Goal: Information Seeking & Learning: Check status

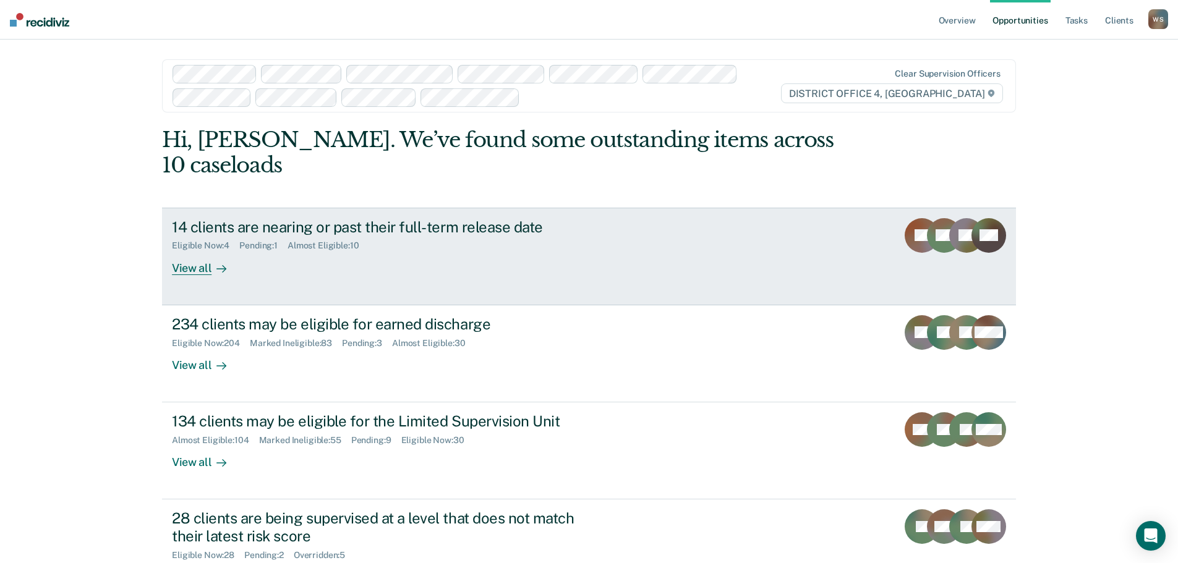
click at [450, 218] on div "14 clients are nearing or past their full-term release date" at bounding box center [389, 227] width 434 height 18
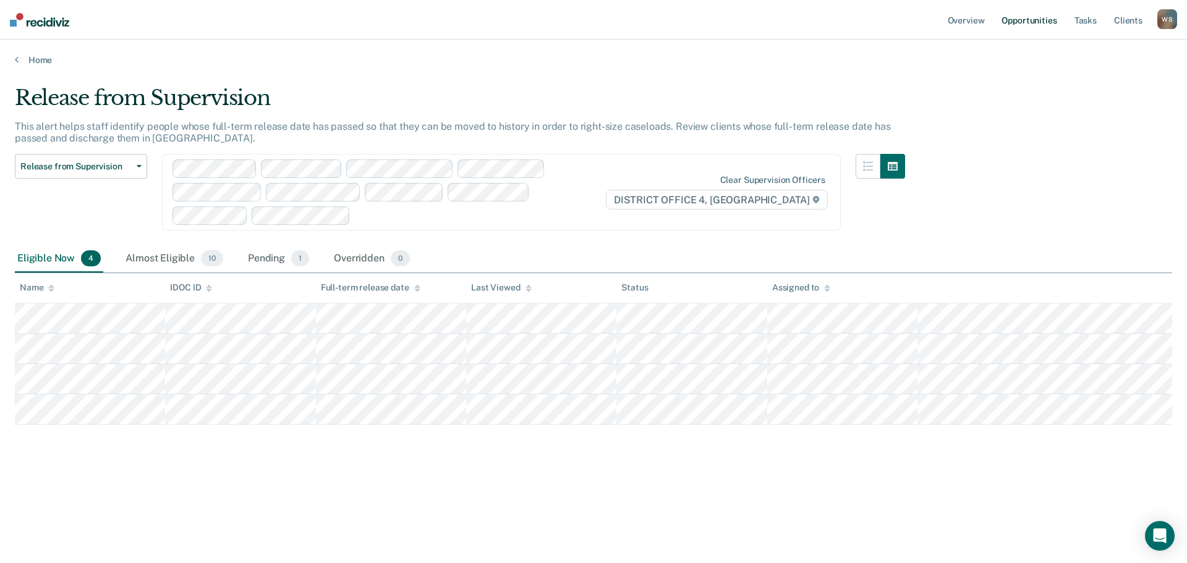
click at [1034, 19] on link "Opportunities" at bounding box center [1029, 20] width 60 height 40
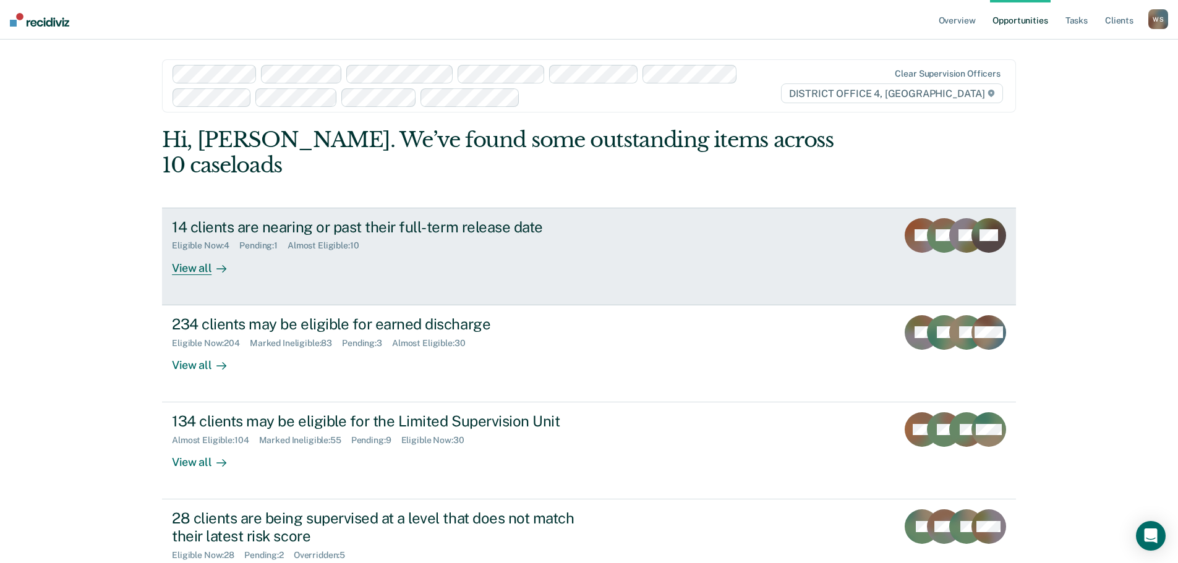
click at [206, 251] on div "View all" at bounding box center [206, 263] width 69 height 24
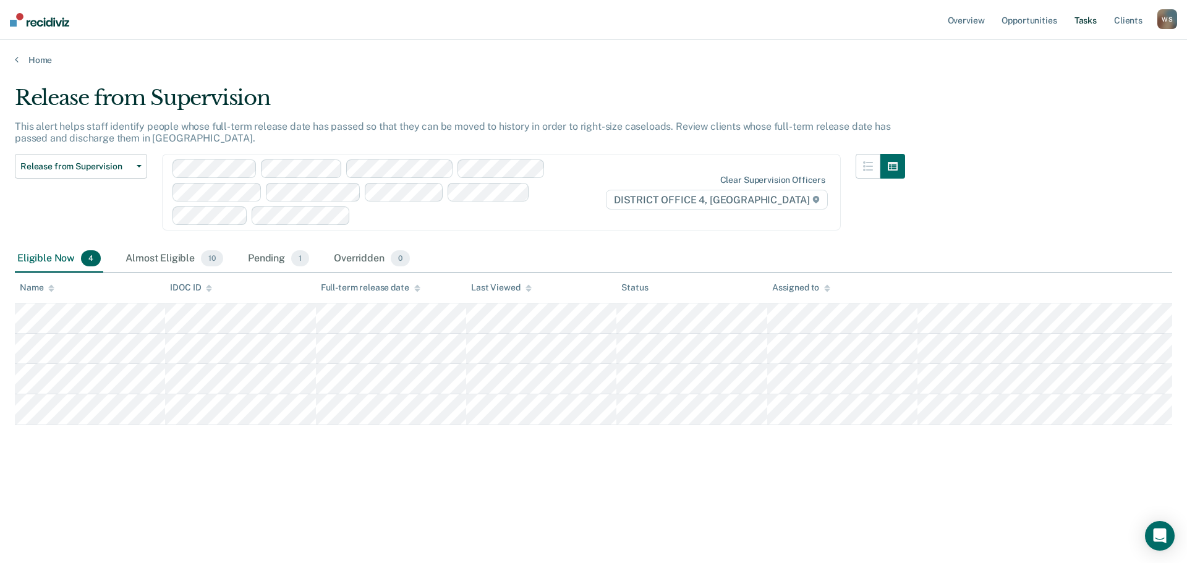
click at [1079, 23] on link "Tasks" at bounding box center [1085, 20] width 27 height 40
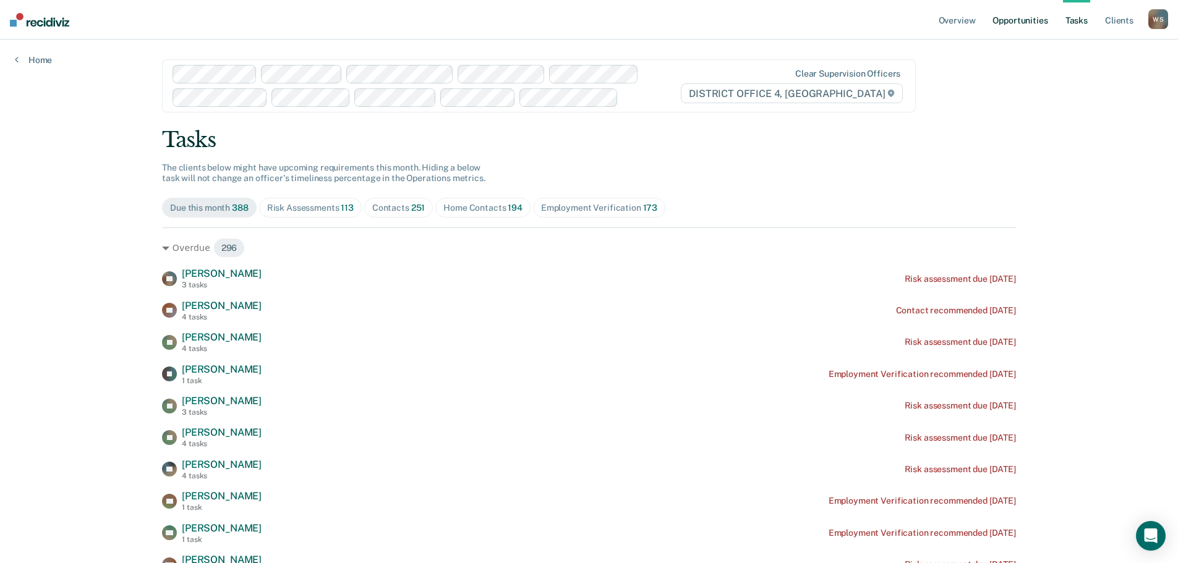
click at [1018, 19] on link "Opportunities" at bounding box center [1020, 20] width 60 height 40
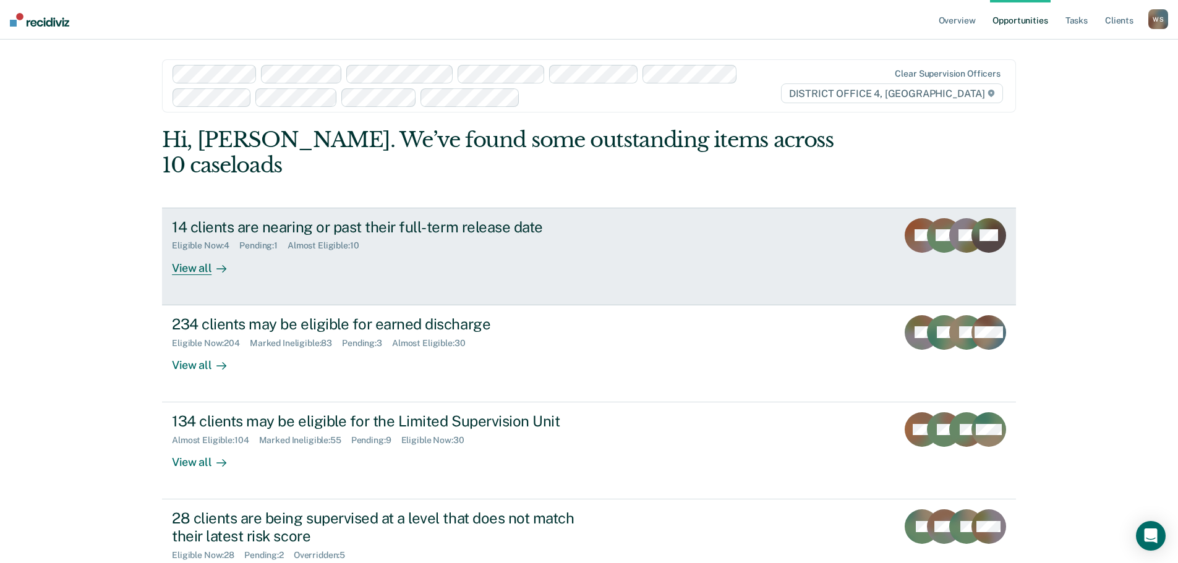
click at [194, 251] on div "View all" at bounding box center [206, 263] width 69 height 24
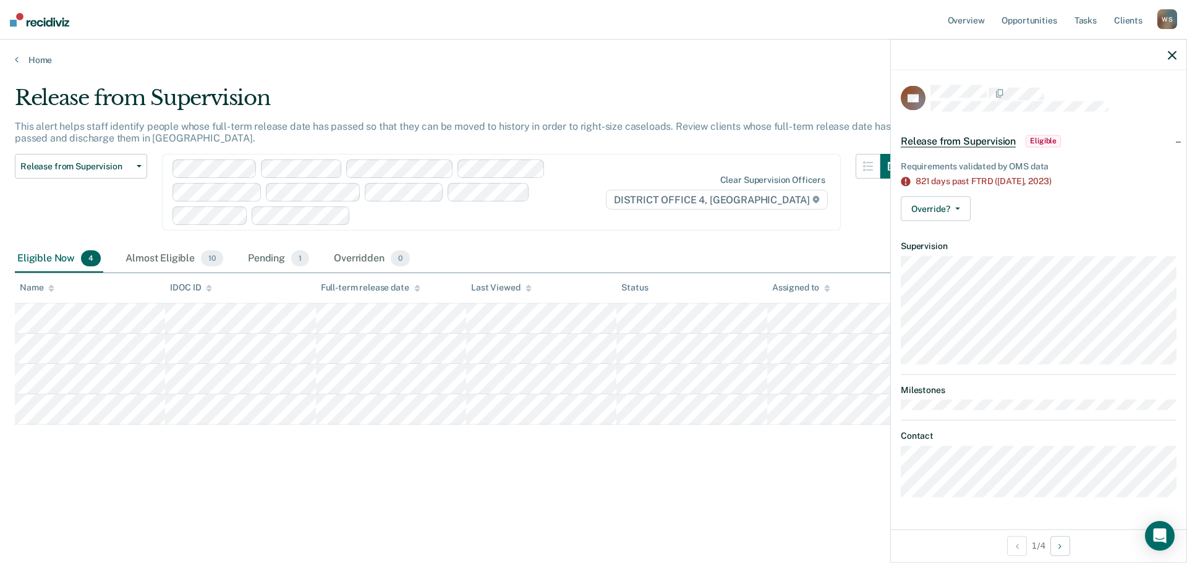
click at [1173, 54] on icon "button" at bounding box center [1172, 55] width 9 height 9
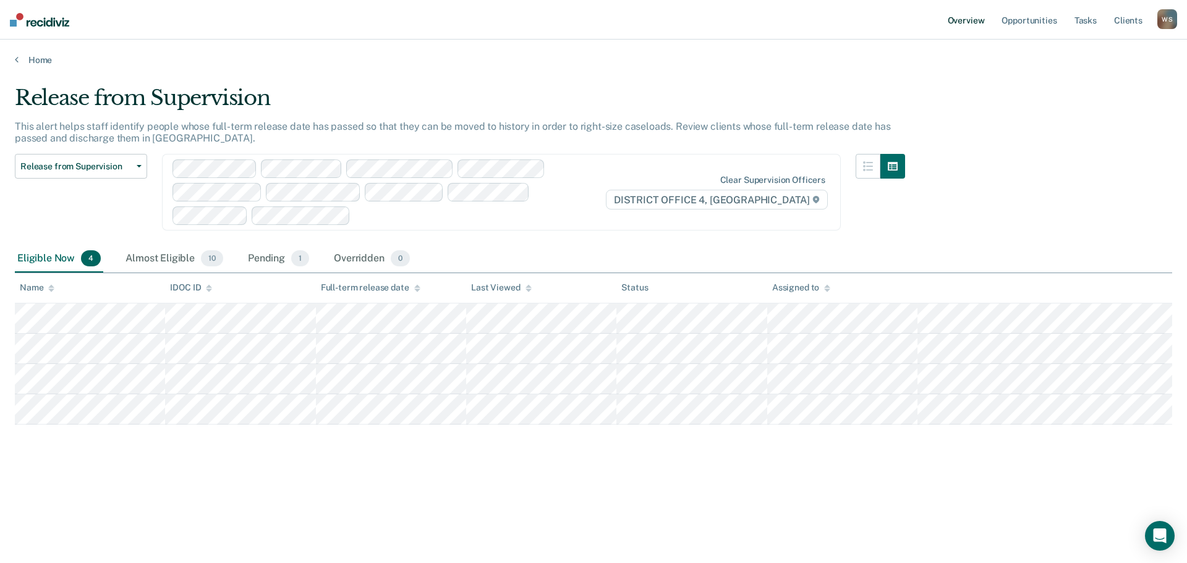
click at [955, 17] on link "Overview" at bounding box center [966, 20] width 42 height 40
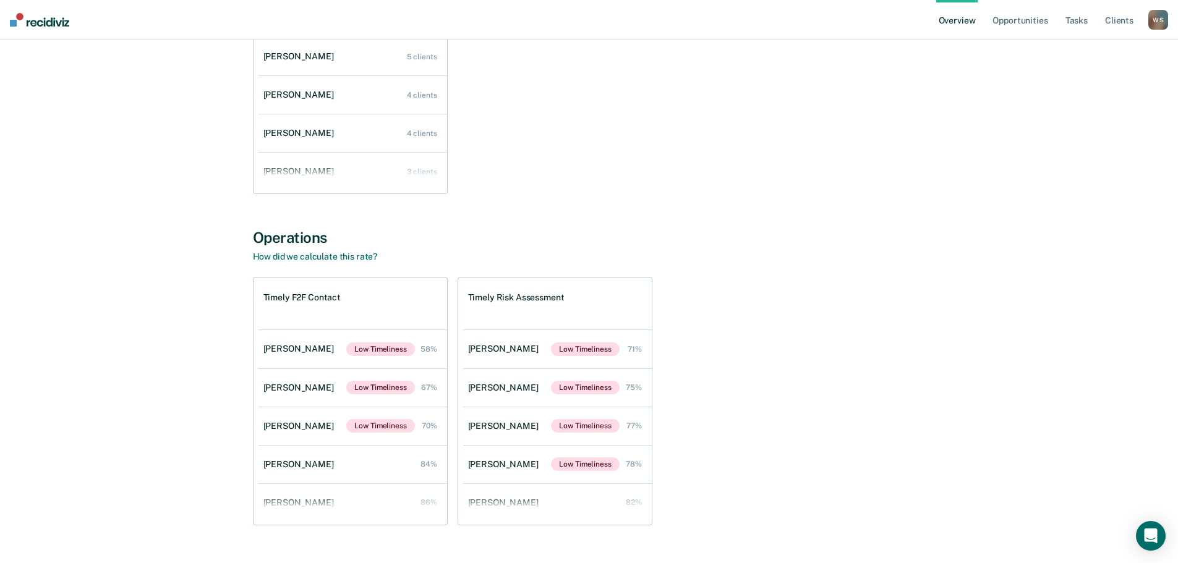
scroll to position [1201, 0]
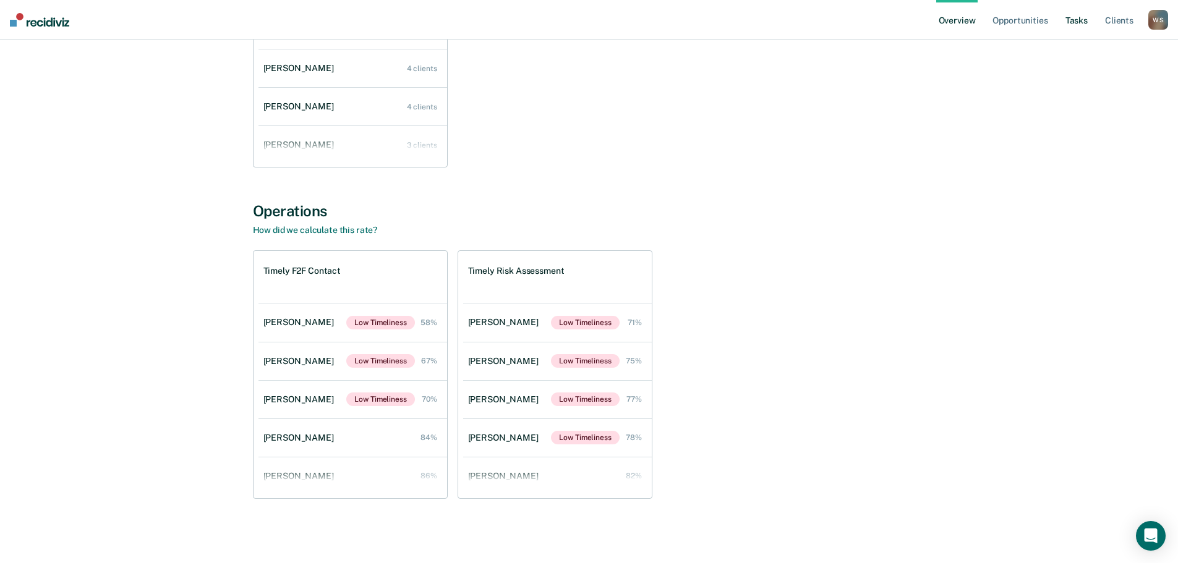
click at [1078, 22] on link "Tasks" at bounding box center [1076, 20] width 27 height 40
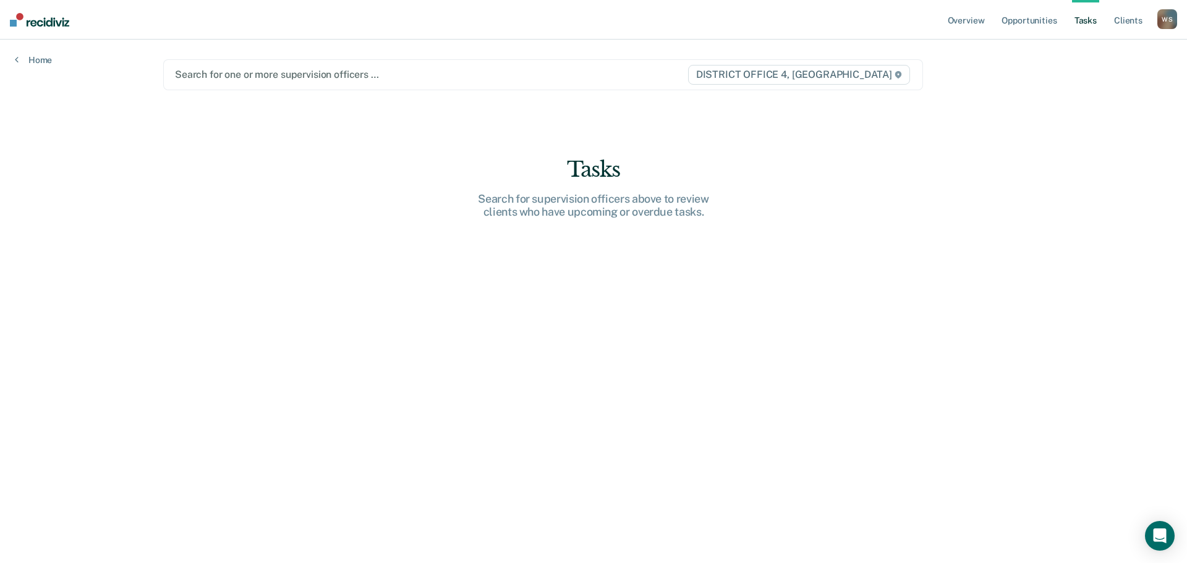
click at [307, 75] on div at bounding box center [431, 74] width 512 height 14
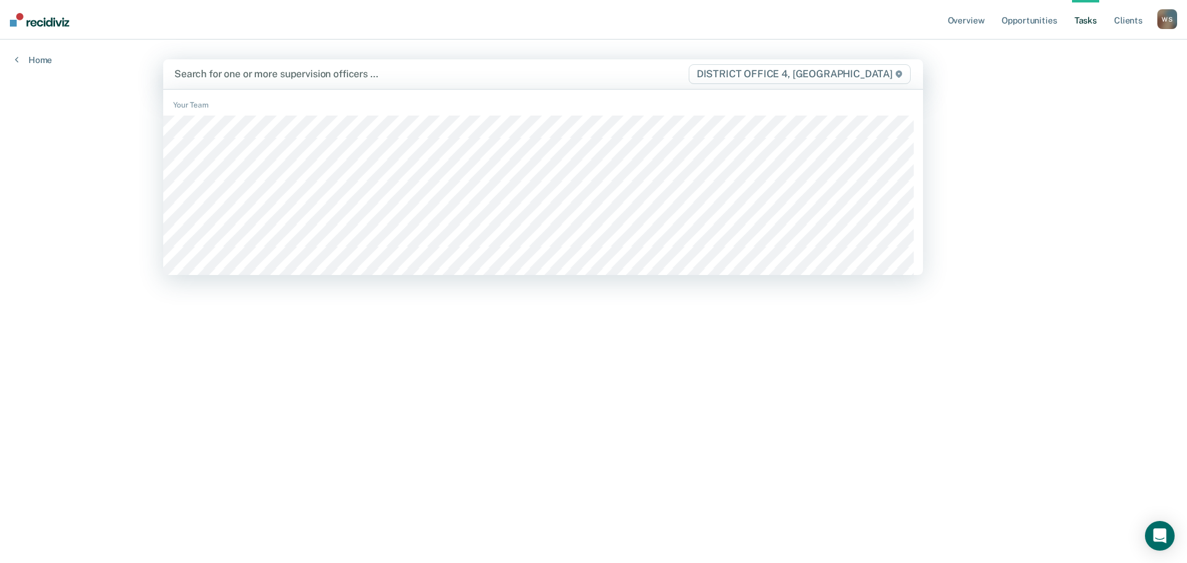
click at [213, 68] on div at bounding box center [430, 74] width 513 height 14
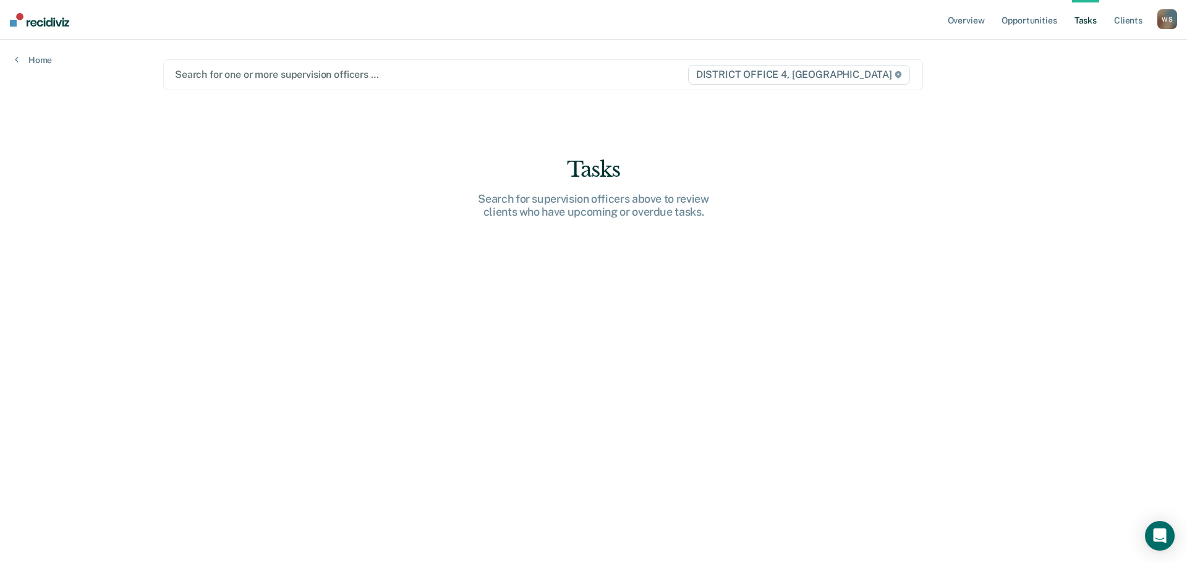
click at [257, 85] on div "Search for one or more supervision officers … DISTRICT OFFICE 4, [GEOGRAPHIC_DA…" at bounding box center [543, 74] width 760 height 31
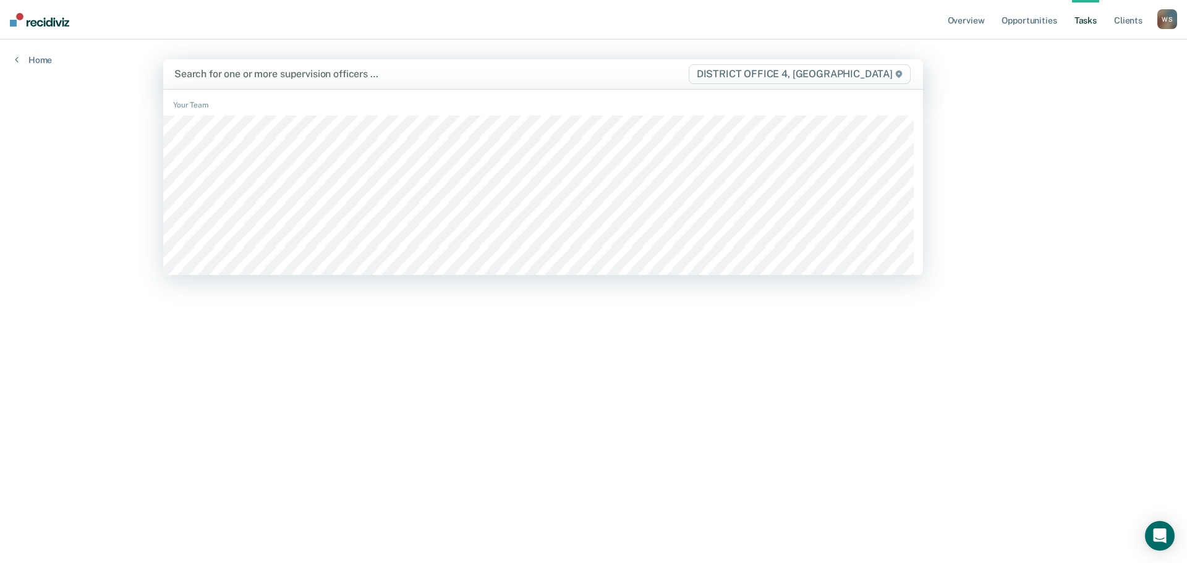
click at [197, 79] on div at bounding box center [430, 74] width 513 height 14
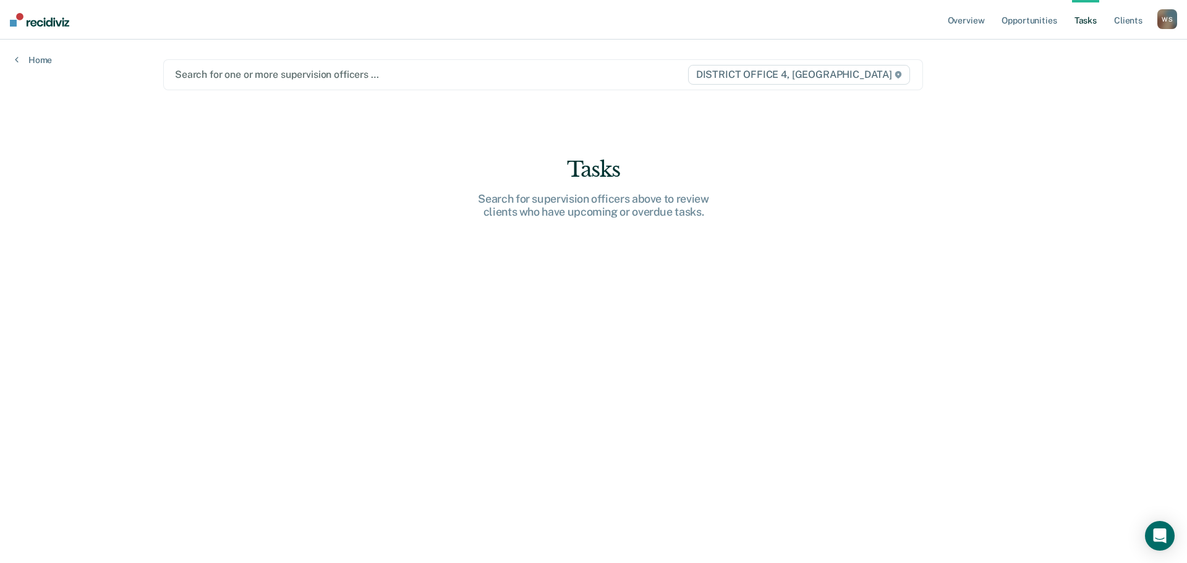
click at [221, 75] on div at bounding box center [431, 74] width 512 height 14
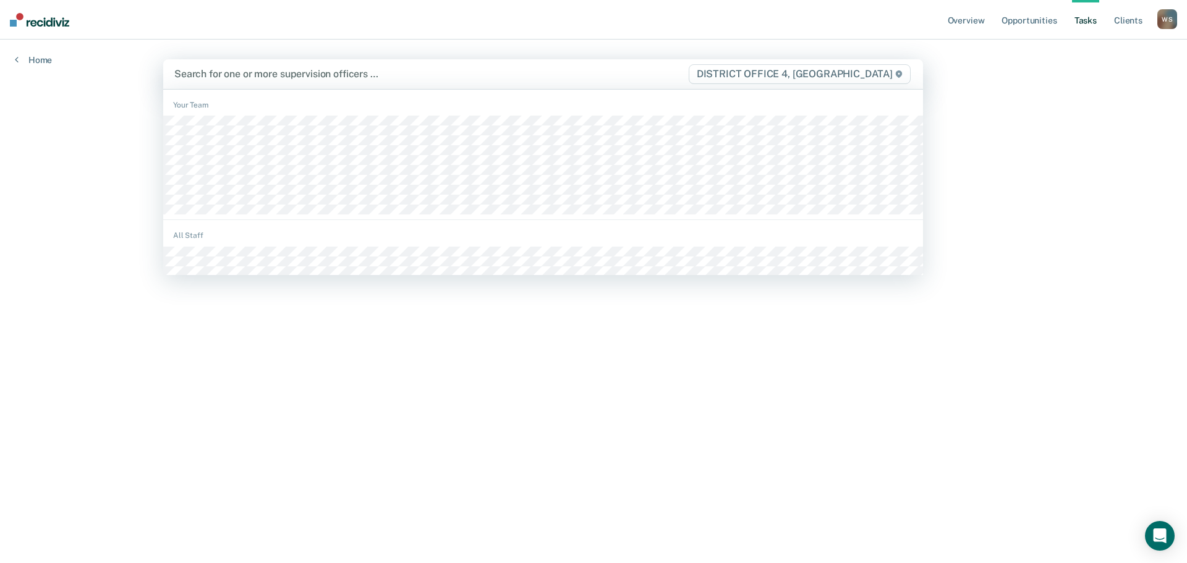
click at [199, 71] on div at bounding box center [430, 74] width 513 height 14
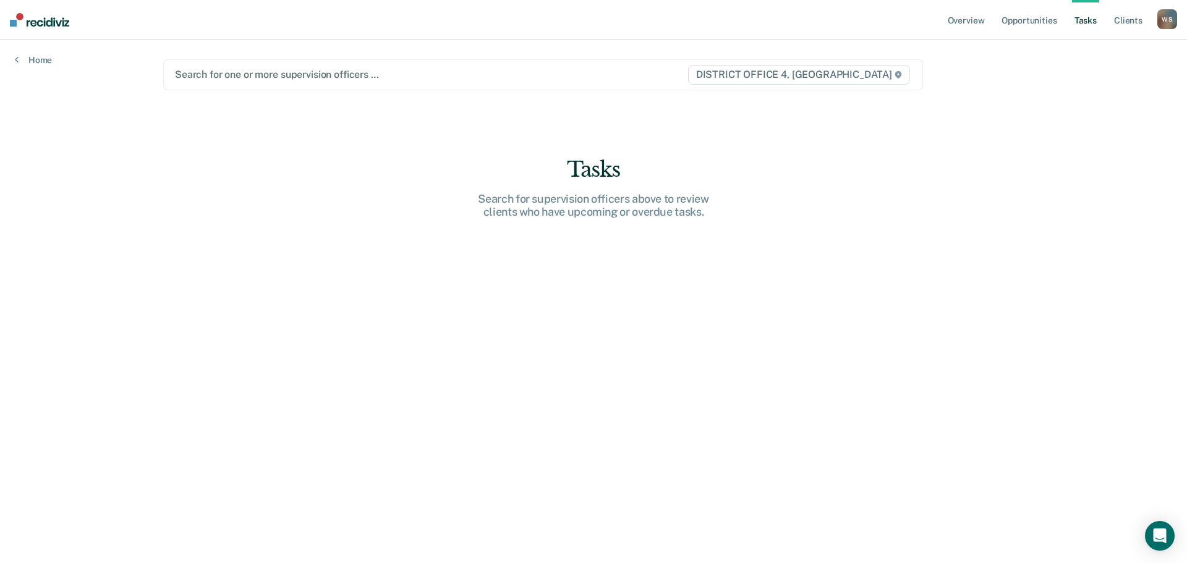
click at [226, 79] on div at bounding box center [431, 74] width 512 height 14
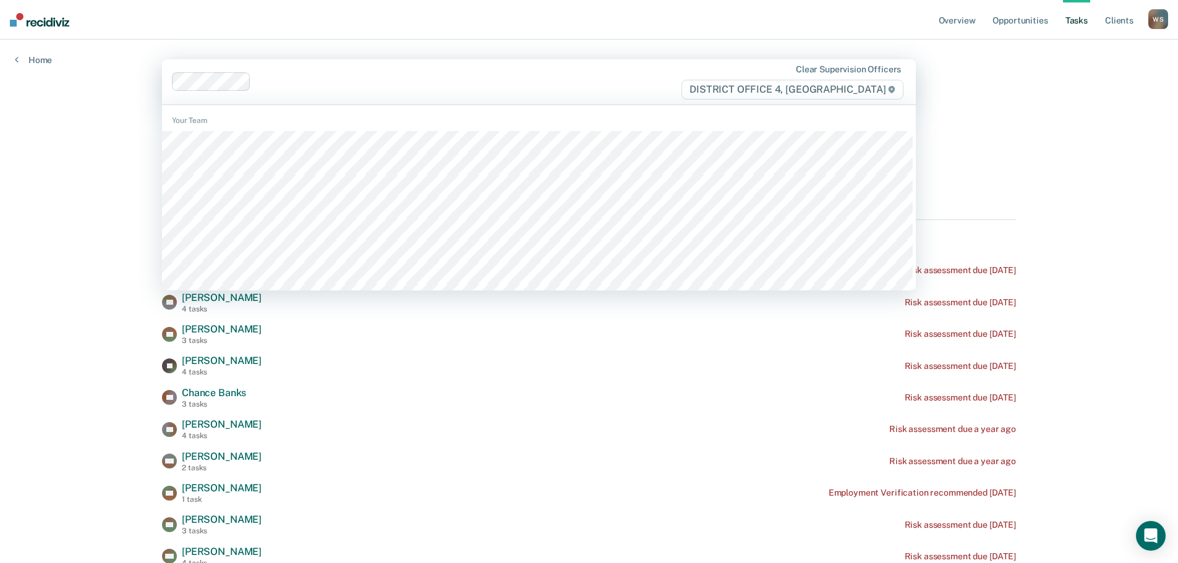
drag, startPoint x: 844, startPoint y: 64, endPoint x: 592, endPoint y: 90, distance: 252.9
click at [841, 67] on div "Clear supervision officers DISTRICT OFFICE 4, [GEOGRAPHIC_DATA]" at bounding box center [539, 81] width 754 height 45
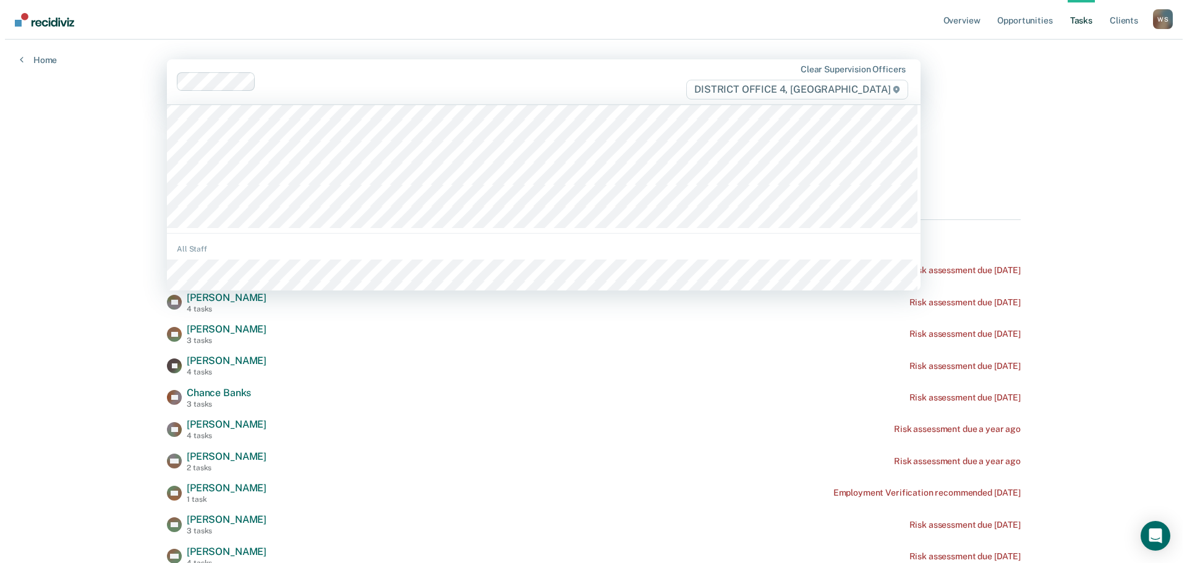
scroll to position [124, 0]
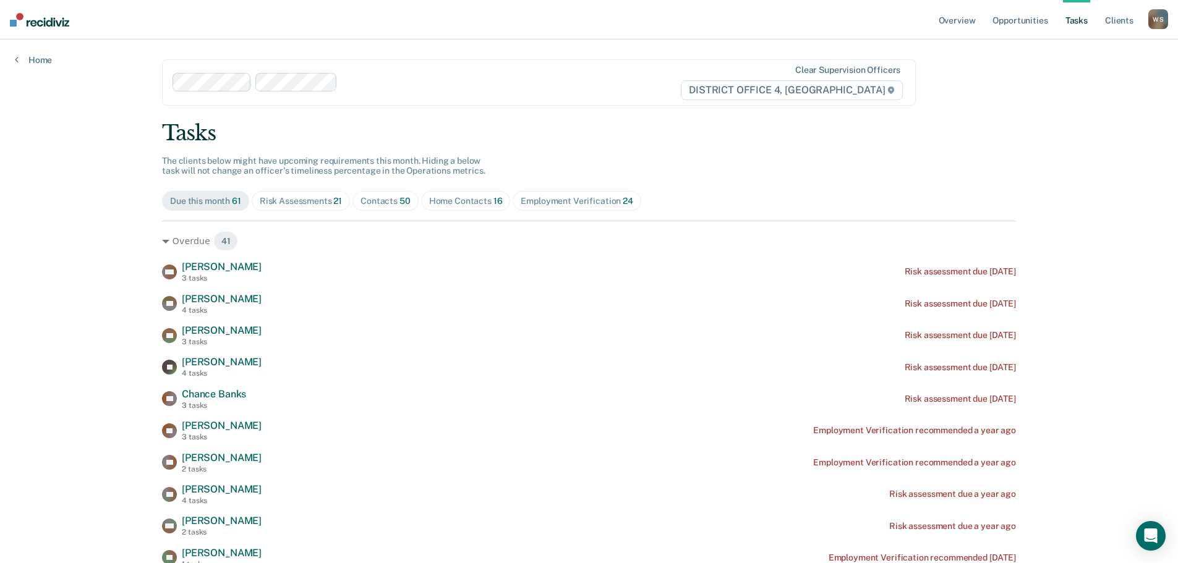
click at [854, 59] on div "Clear supervision officers DISTRICT OFFICE 4, [GEOGRAPHIC_DATA]" at bounding box center [539, 82] width 754 height 46
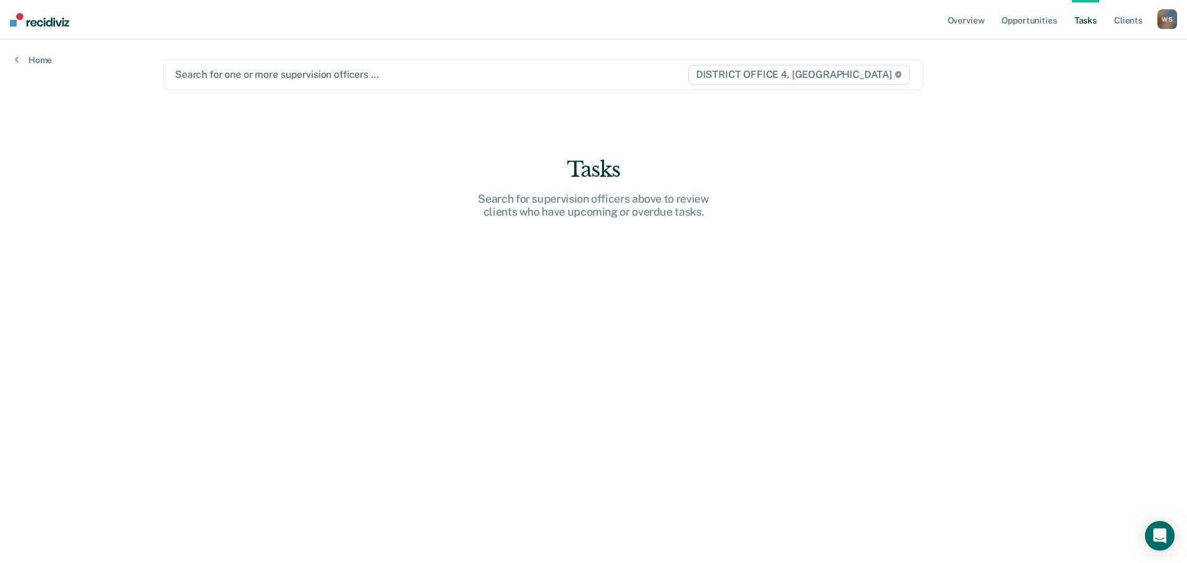
click at [218, 77] on div at bounding box center [431, 74] width 512 height 14
